Goal: Task Accomplishment & Management: Manage account settings

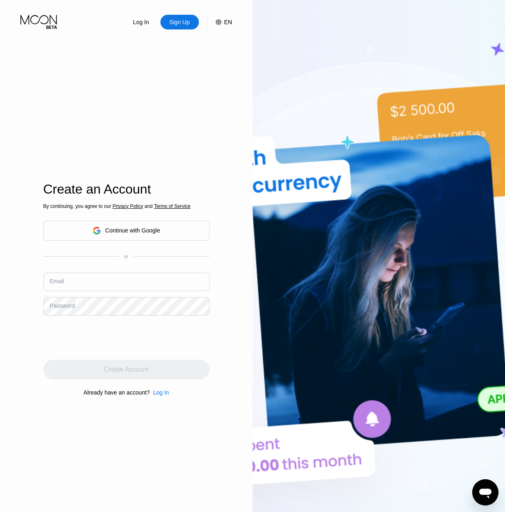
click at [88, 280] on input "text" at bounding box center [126, 282] width 166 height 18
type input "[EMAIL_ADDRESS][DOMAIN_NAME]"
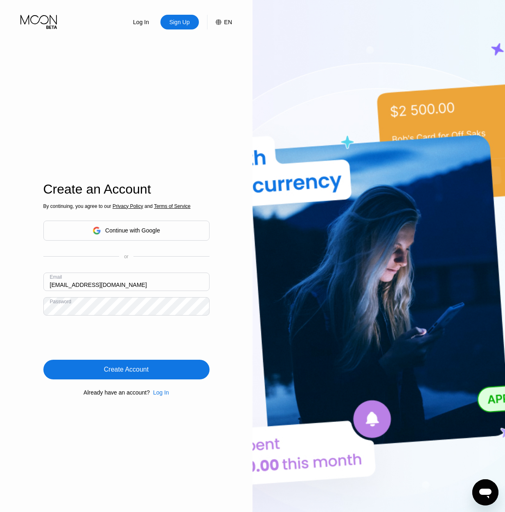
click at [159, 394] on div "Log In" at bounding box center [161, 393] width 16 height 7
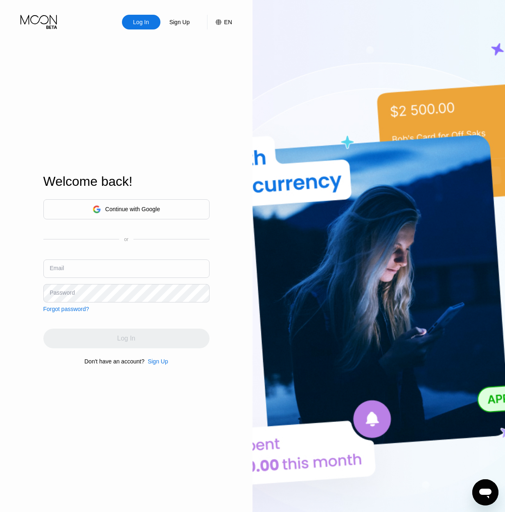
click at [60, 269] on div "Email" at bounding box center [57, 268] width 14 height 7
click at [73, 272] on input "text" at bounding box center [126, 269] width 166 height 18
type input "[EMAIL_ADDRESS][DOMAIN_NAME]"
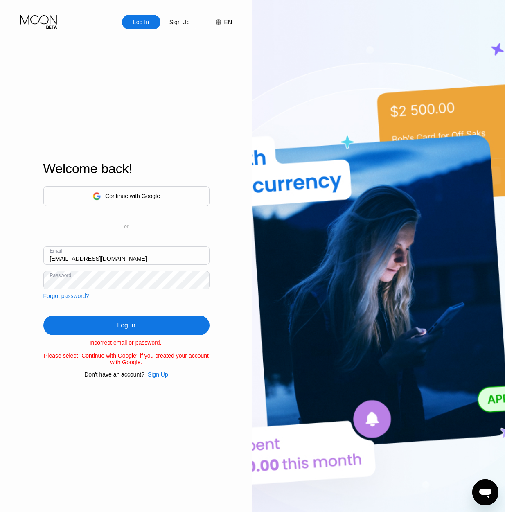
click at [3, 272] on div "Log In Sign Up EN Language English Save Welcome back! Continue with Google or E…" at bounding box center [126, 282] width 253 height 564
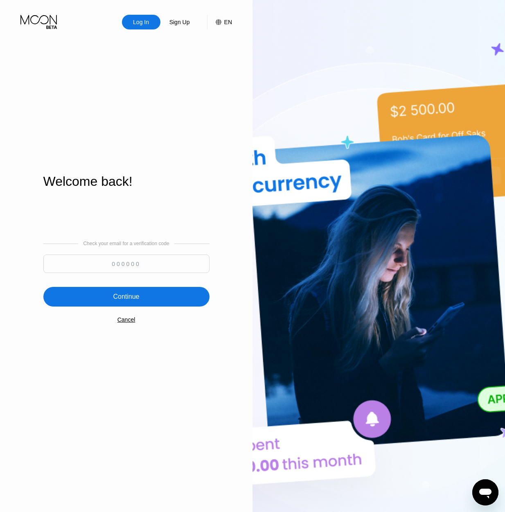
click at [114, 261] on input at bounding box center [126, 264] width 166 height 18
click at [126, 260] on input at bounding box center [126, 264] width 166 height 18
type input "770961"
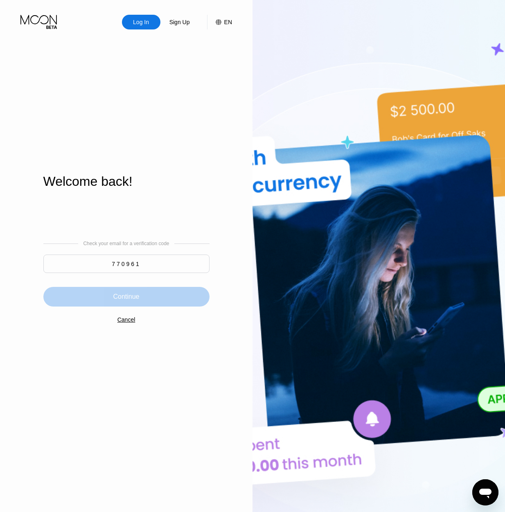
click at [124, 301] on div "Continue" at bounding box center [126, 297] width 26 height 8
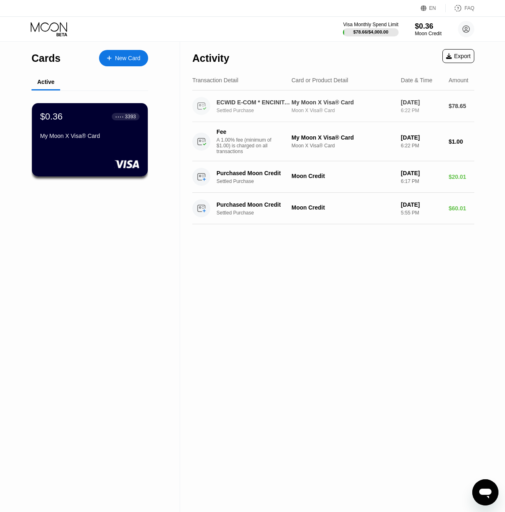
click at [259, 111] on div "Settled Purchase" at bounding box center [259, 111] width 84 height 6
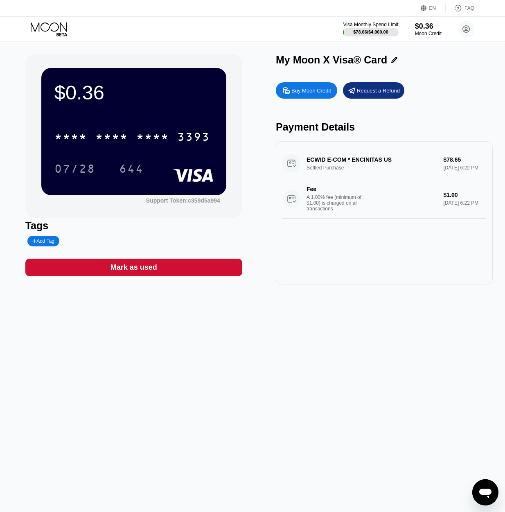
click at [44, 32] on icon at bounding box center [50, 29] width 38 height 14
